Goal: Task Accomplishment & Management: Use online tool/utility

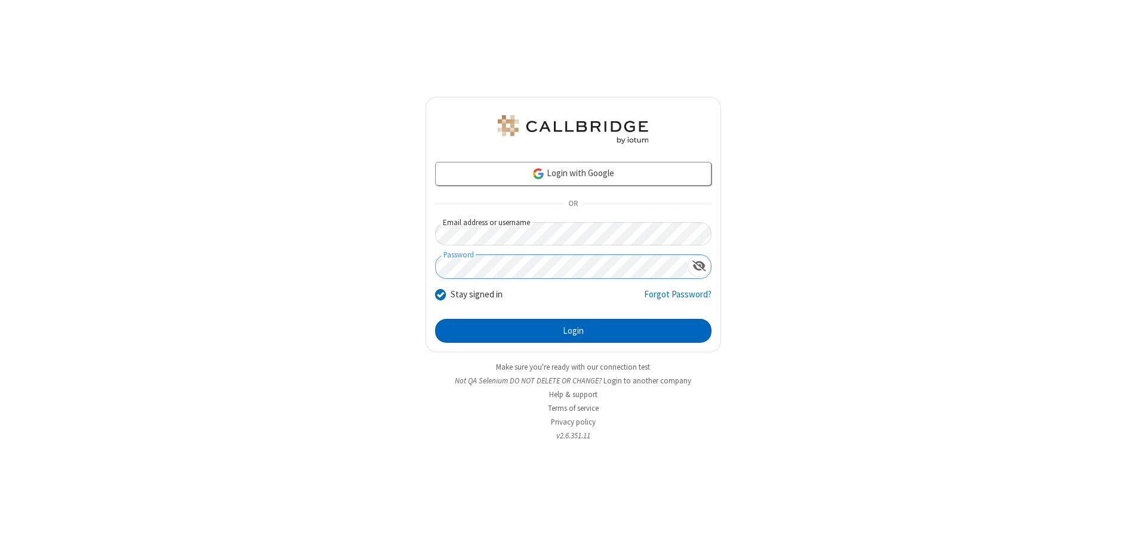
click at [573, 331] on button "Login" at bounding box center [573, 331] width 276 height 24
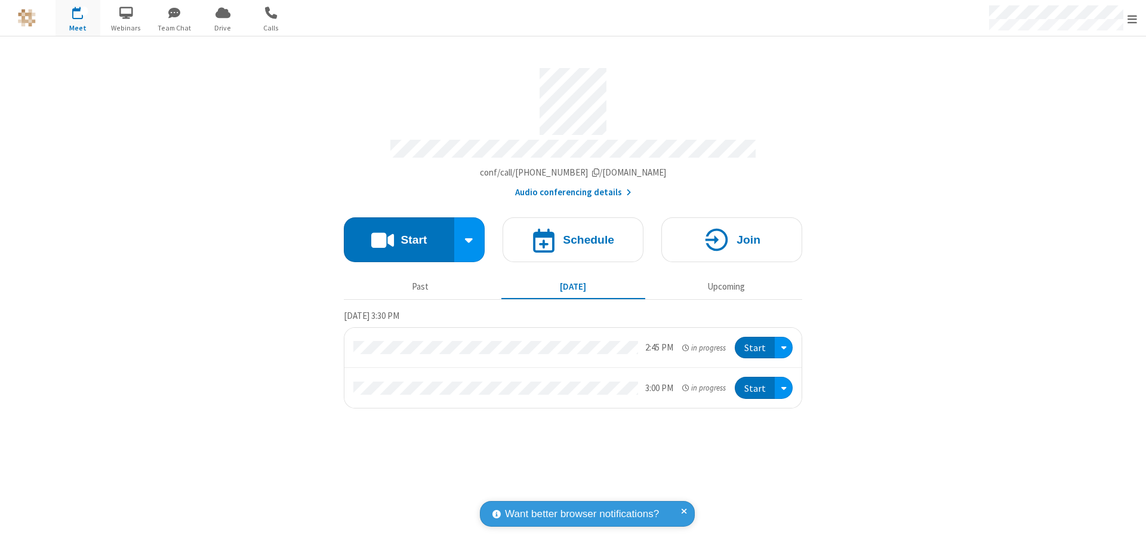
click at [1133, 19] on span "Open menu" at bounding box center [1133, 19] width 10 height 12
click at [78, 18] on span "button" at bounding box center [78, 12] width 45 height 20
click at [573, 234] on h4 "Schedule" at bounding box center [588, 239] width 51 height 11
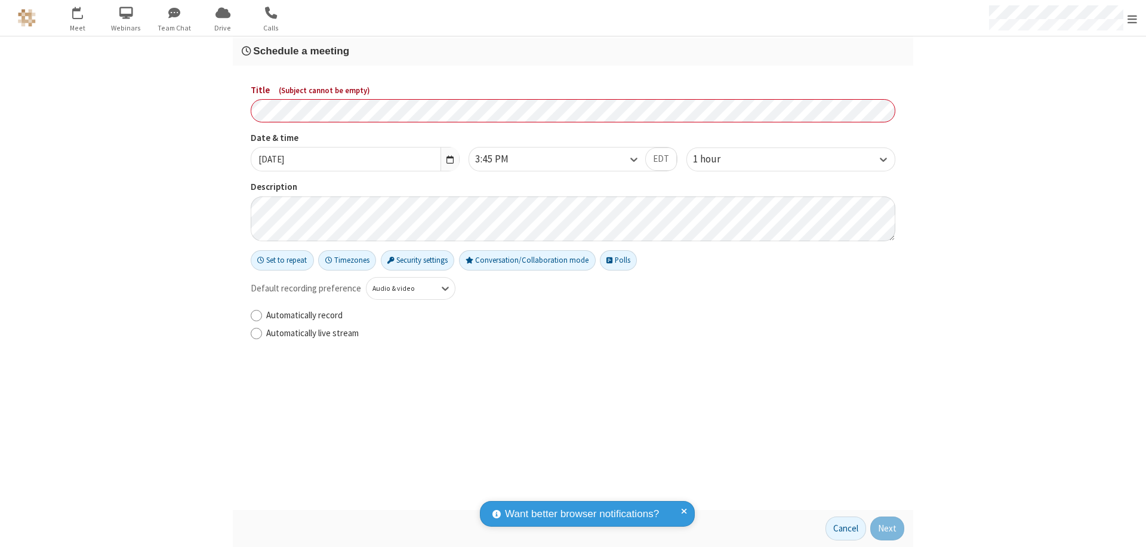
click at [573, 51] on h3 "Schedule a meeting" at bounding box center [573, 50] width 663 height 11
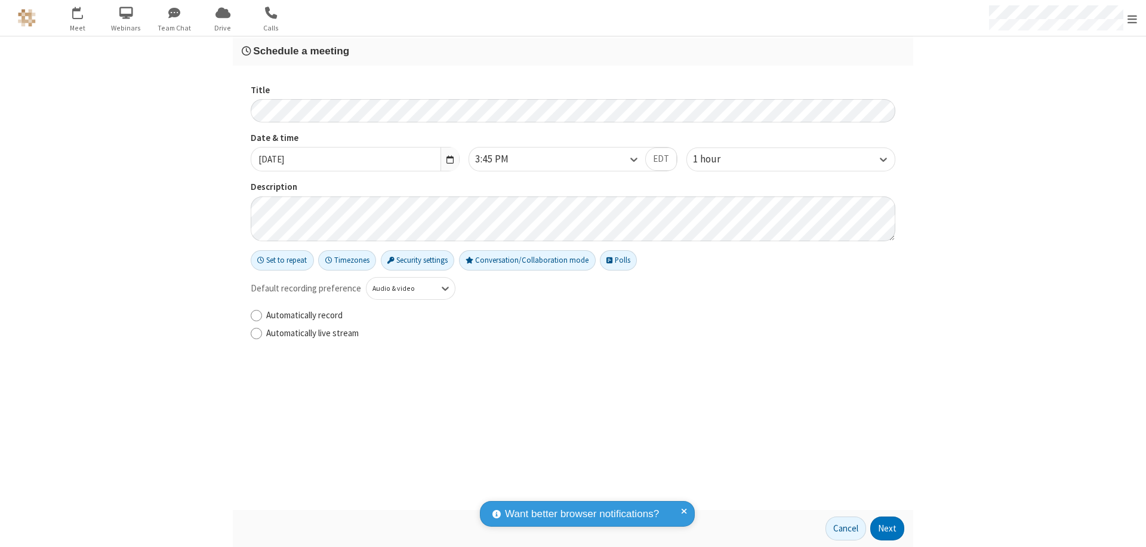
click at [888, 528] on button "Next" at bounding box center [887, 528] width 34 height 24
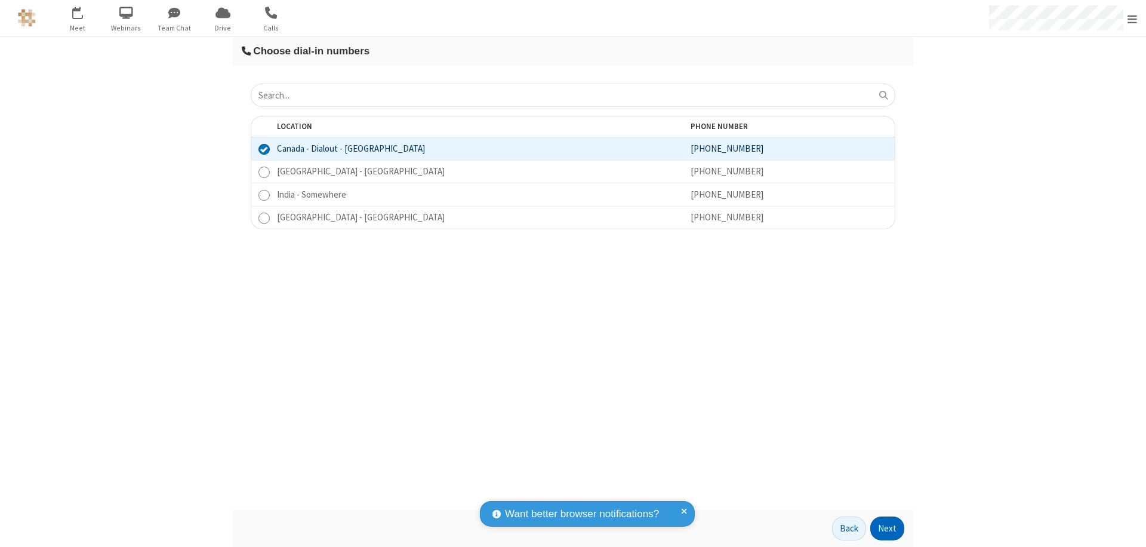
click at [888, 528] on button "Next" at bounding box center [887, 528] width 34 height 24
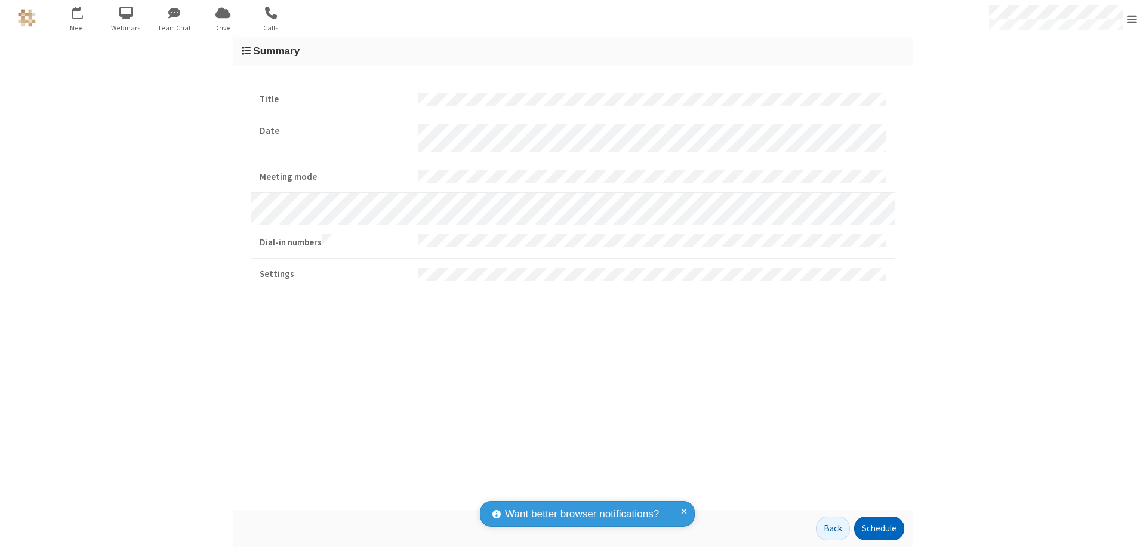
click at [879, 528] on button "Schedule" at bounding box center [879, 528] width 50 height 24
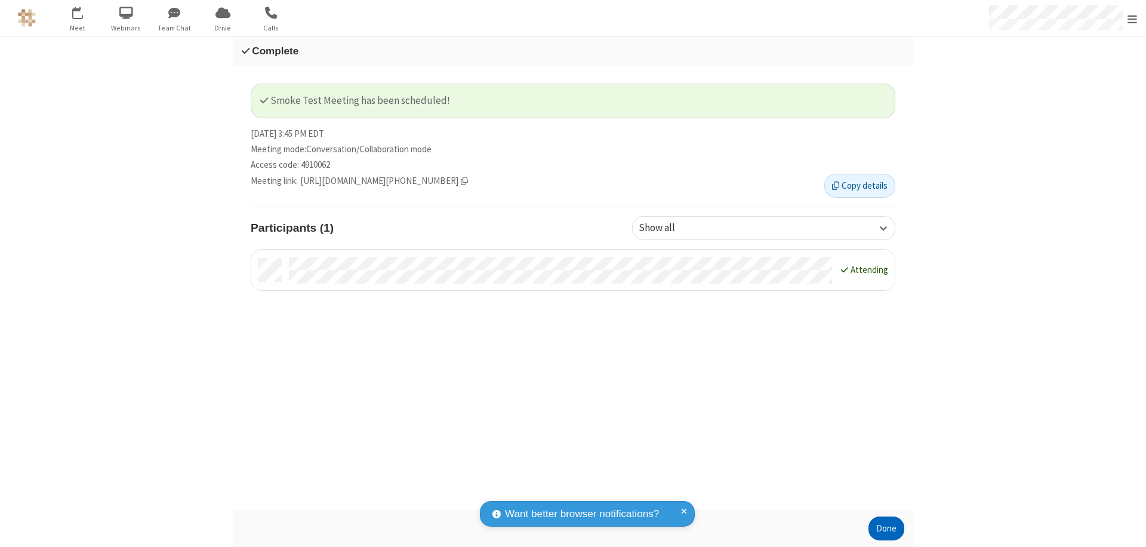
click at [887, 528] on button "Done" at bounding box center [887, 528] width 36 height 24
